Goal: Check status

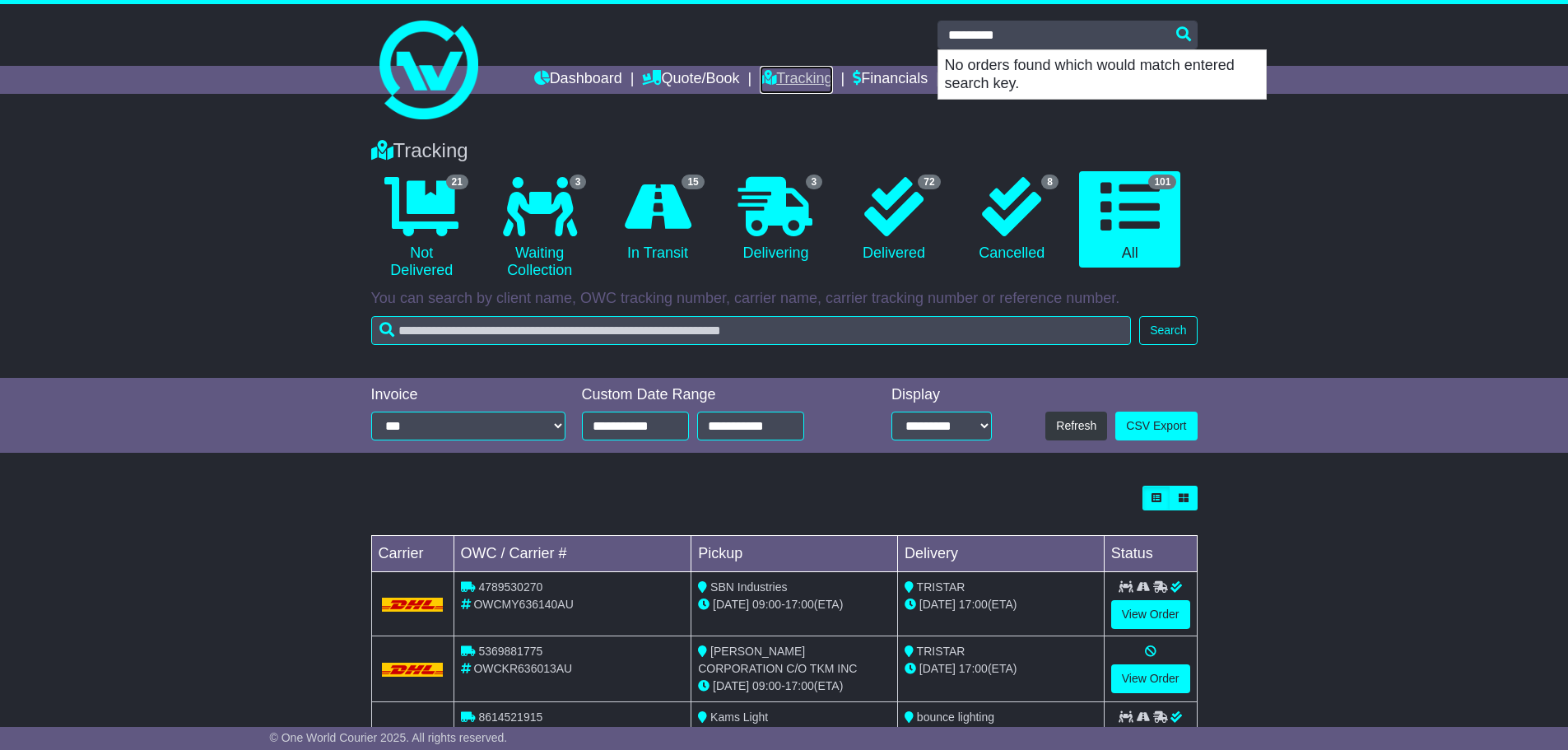
click at [778, 71] on link "Tracking" at bounding box center [795, 80] width 73 height 28
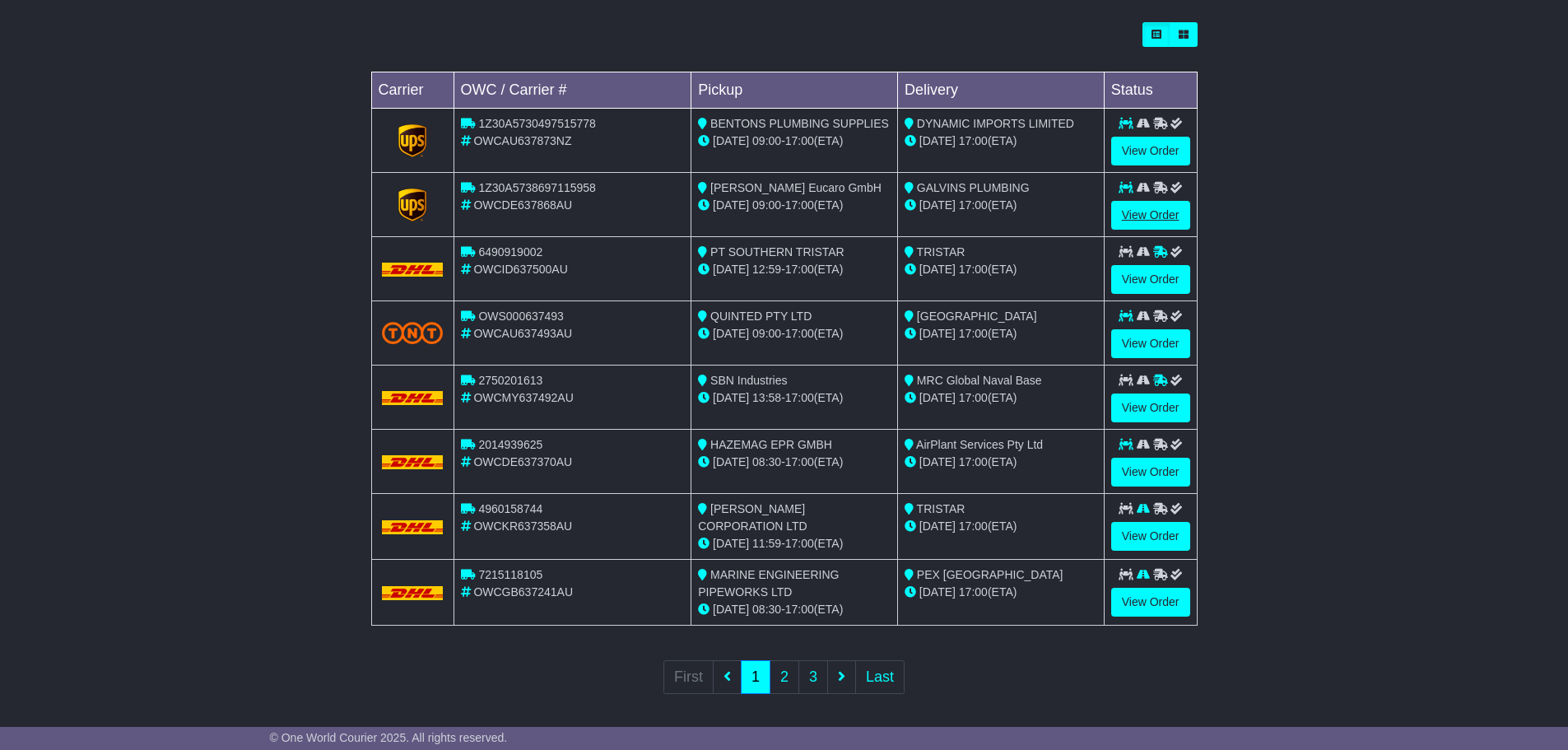
scroll to position [469, 0]
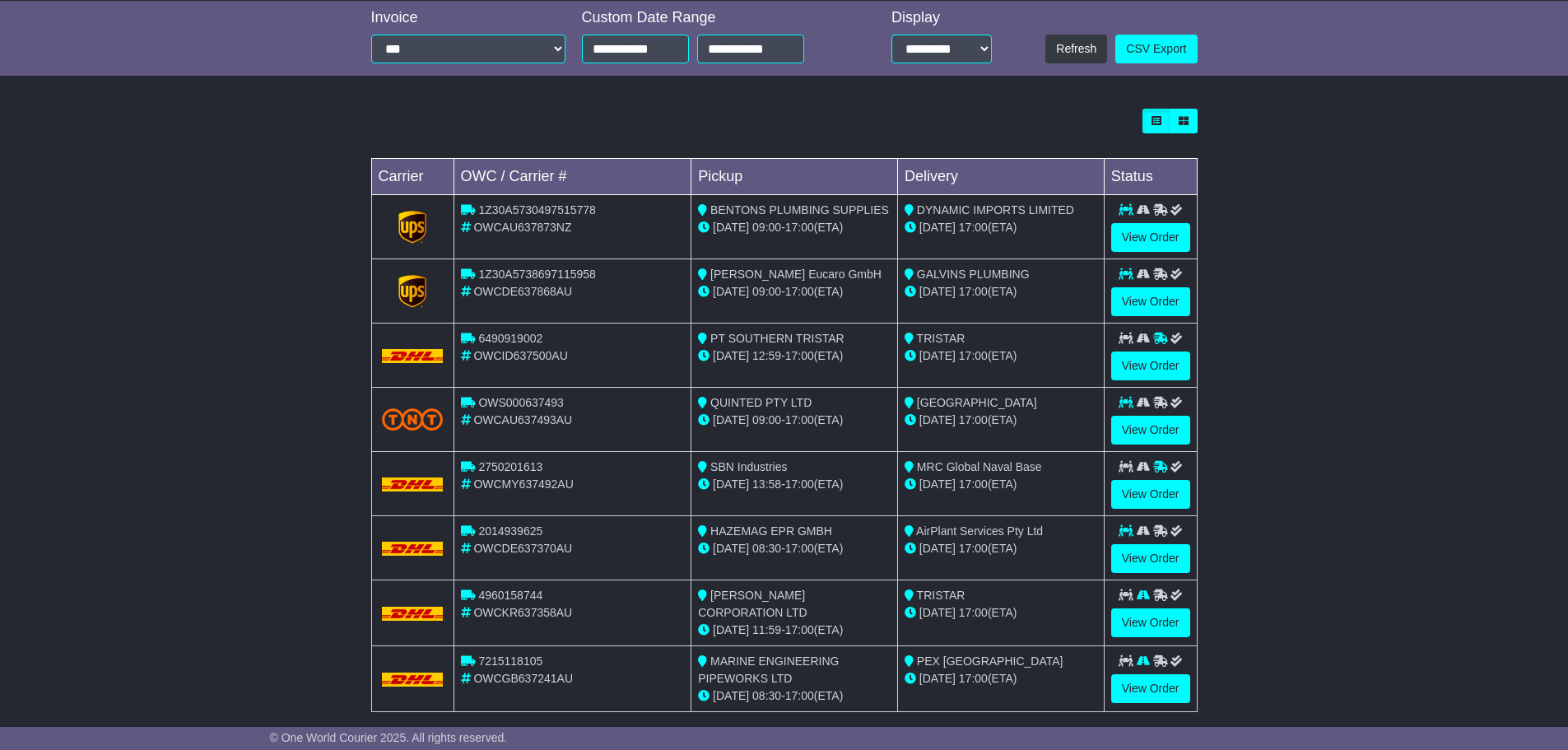
scroll to position [412, 0]
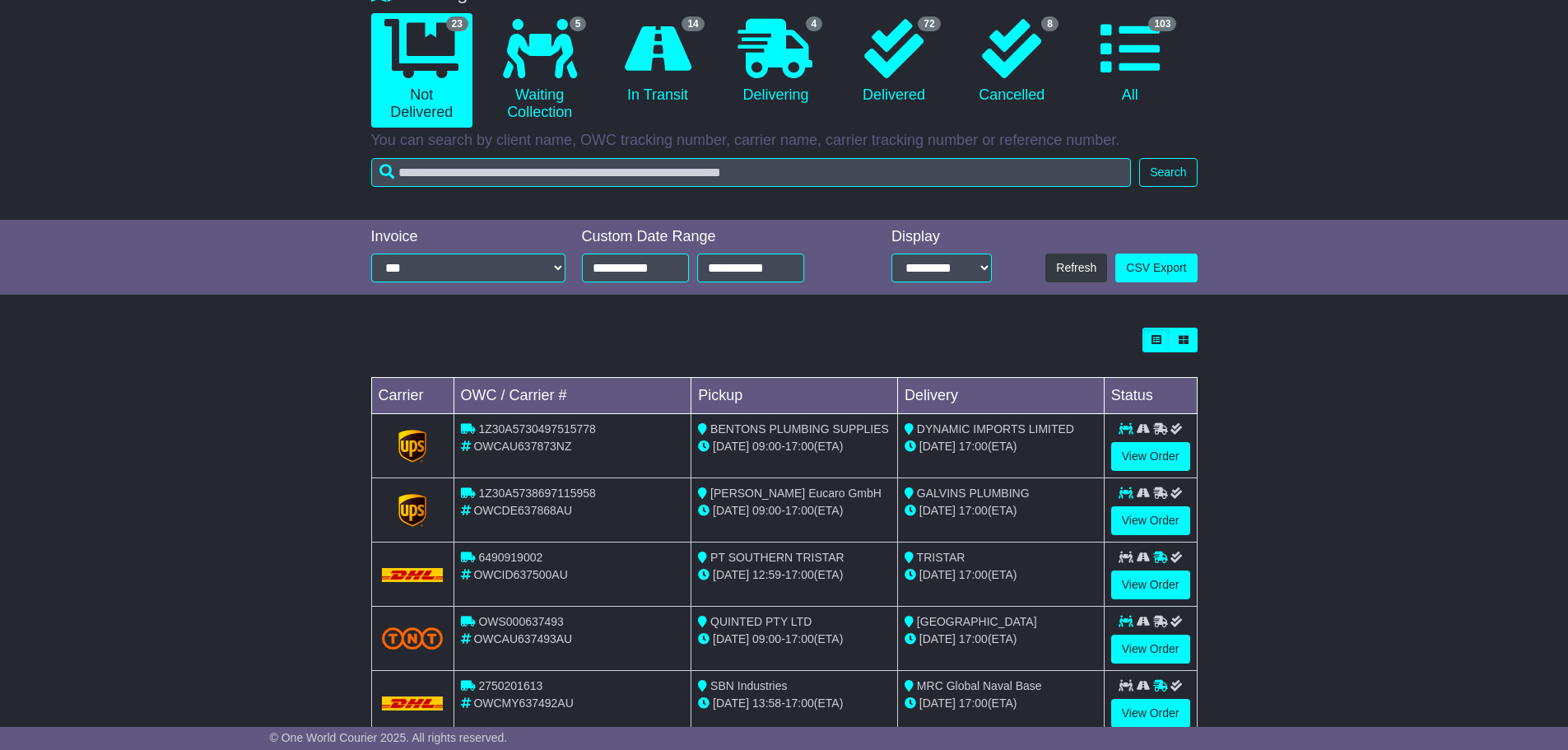
scroll to position [329, 0]
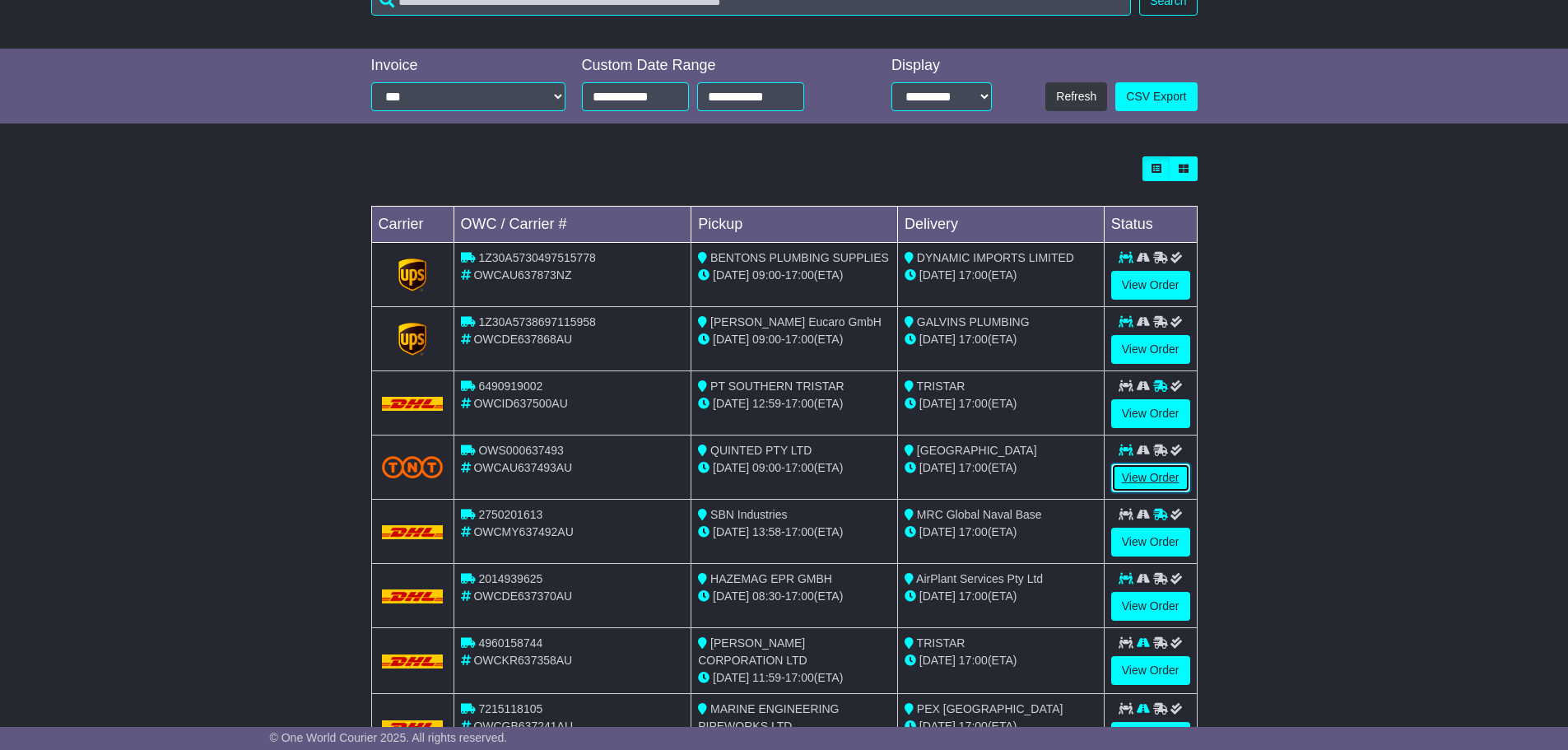
click at [1126, 475] on link "View Order" at bounding box center [1150, 478] width 79 height 29
